Goal: Information Seeking & Learning: Learn about a topic

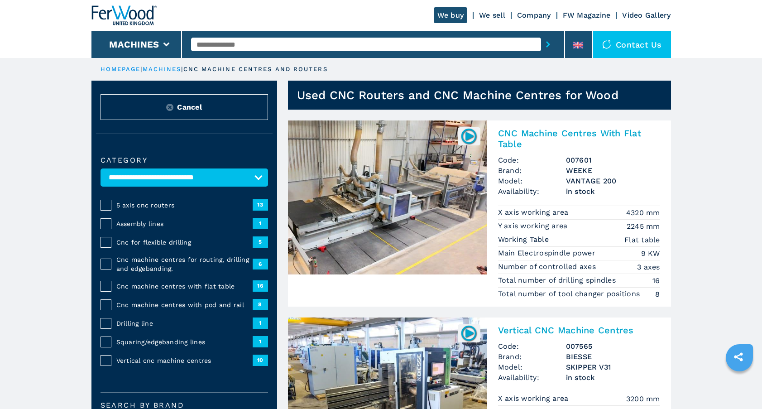
select select "**********"
click at [162, 43] on li "Machines" at bounding box center [136, 44] width 91 height 27
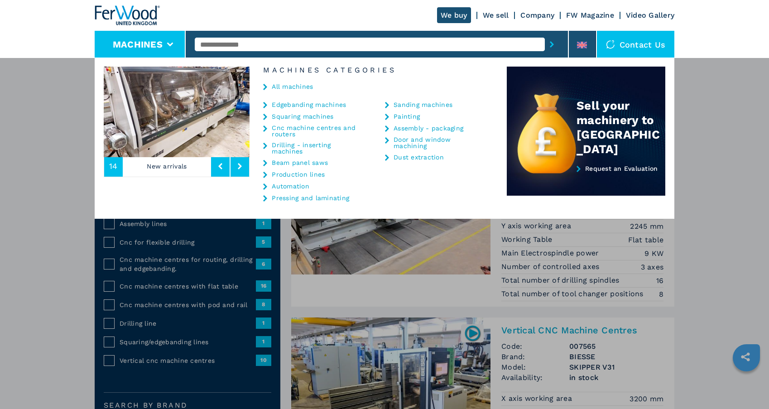
click at [238, 167] on icon at bounding box center [240, 166] width 4 height 6
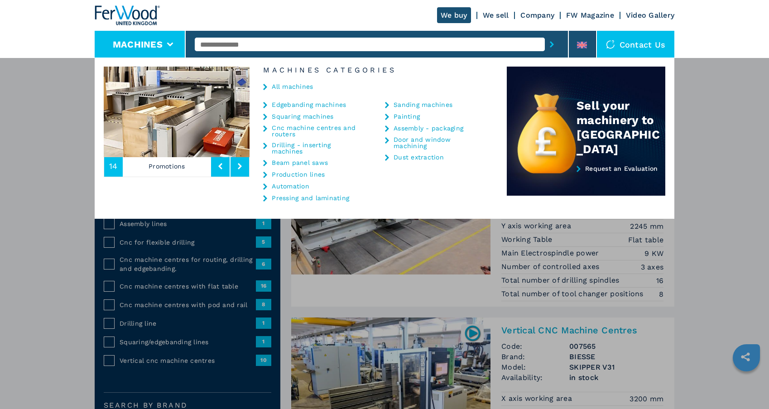
click at [238, 167] on icon at bounding box center [240, 166] width 4 height 6
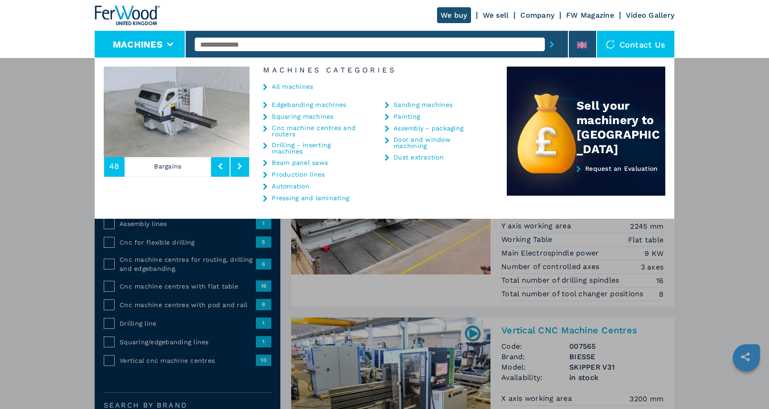
click at [181, 113] on img at bounding box center [177, 112] width 146 height 91
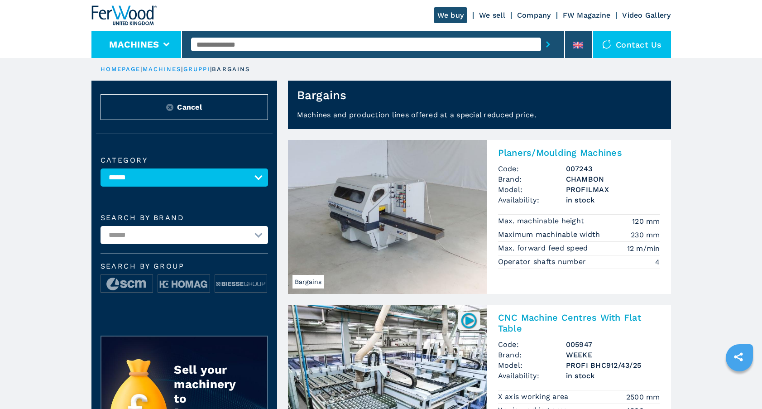
click at [166, 46] on icon at bounding box center [166, 45] width 6 height 4
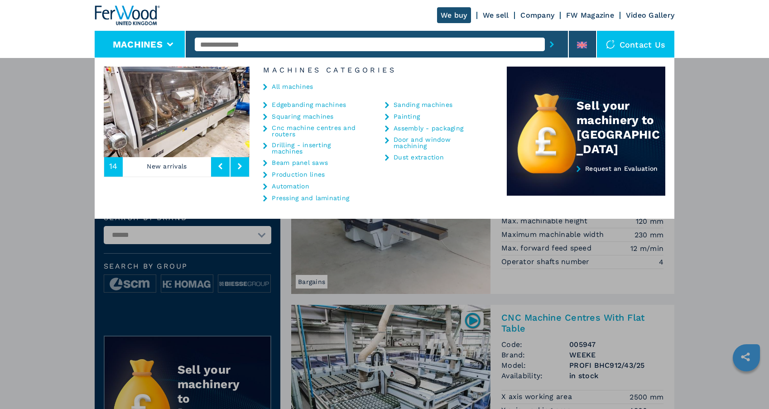
click at [236, 164] on button at bounding box center [240, 166] width 19 height 21
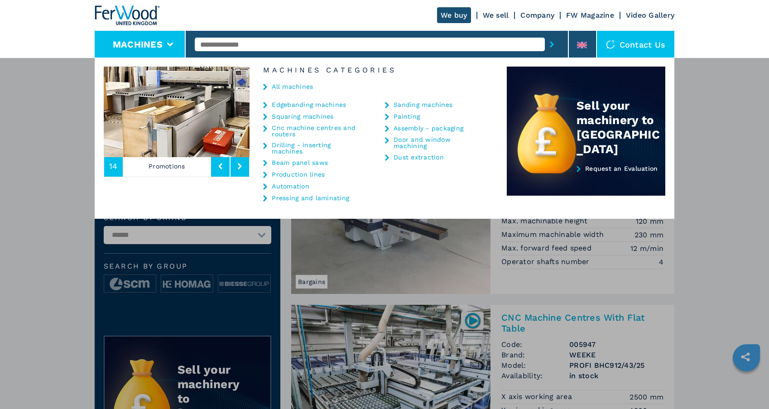
click at [236, 164] on button at bounding box center [240, 166] width 19 height 21
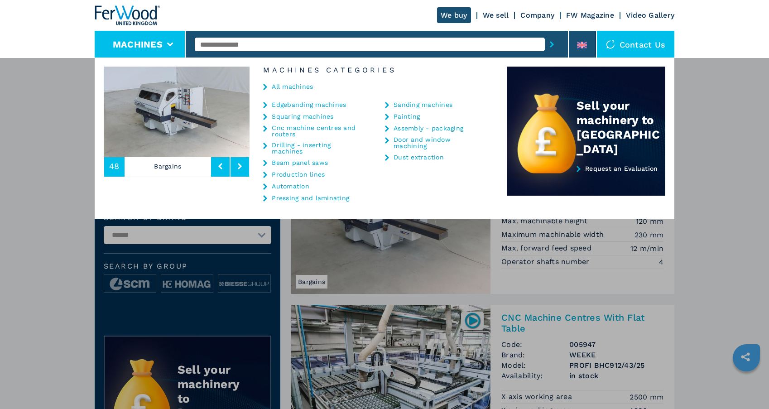
click at [236, 164] on button at bounding box center [240, 166] width 19 height 21
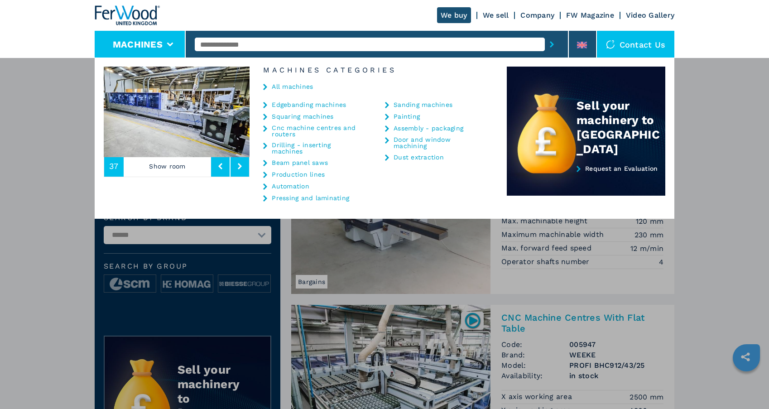
click at [236, 164] on button at bounding box center [240, 166] width 19 height 21
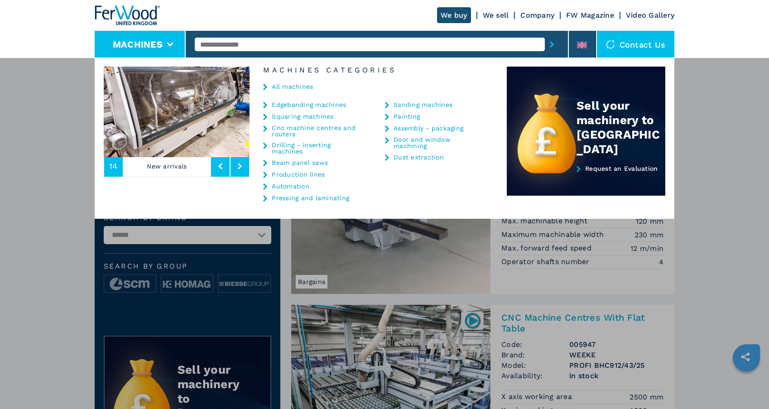
click at [236, 164] on button at bounding box center [240, 166] width 19 height 21
click at [307, 145] on link "Drilling - inserting machines" at bounding box center [317, 148] width 91 height 13
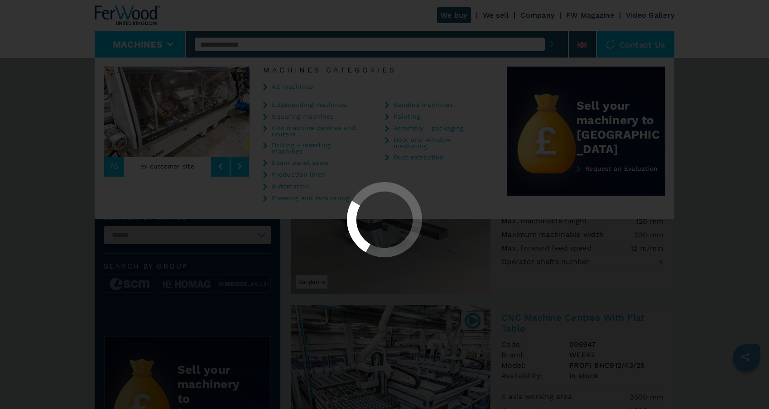
select select "**********"
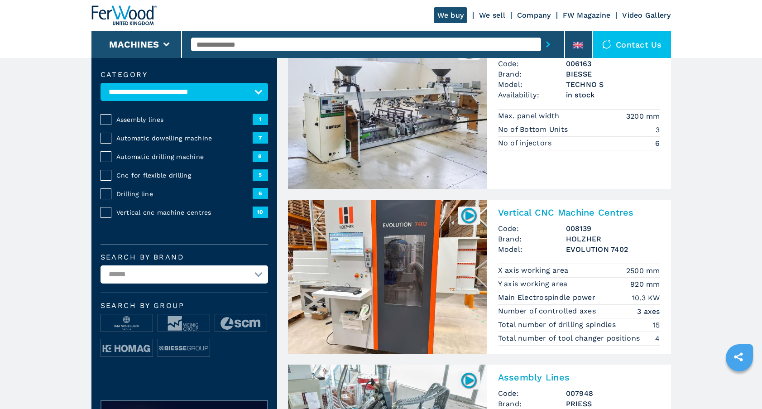
scroll to position [89, 0]
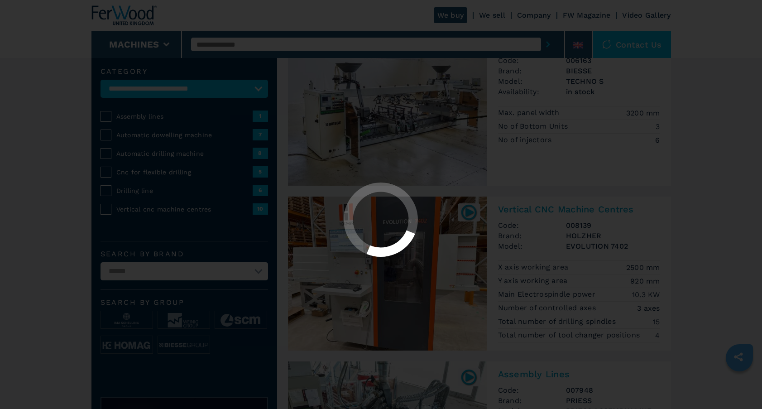
select select "**********"
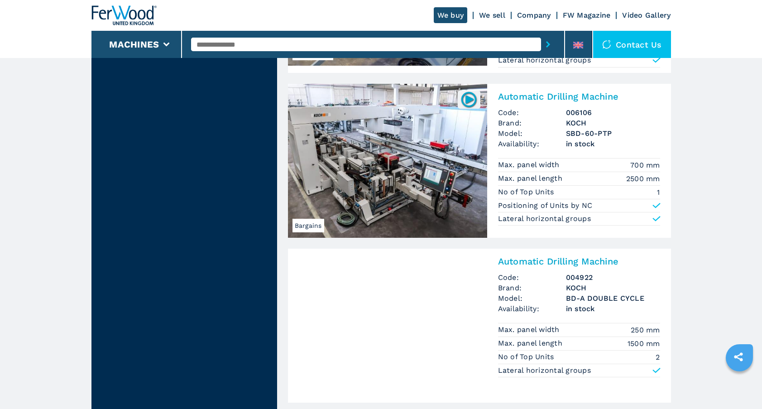
scroll to position [1203, 0]
